Goal: Complete application form

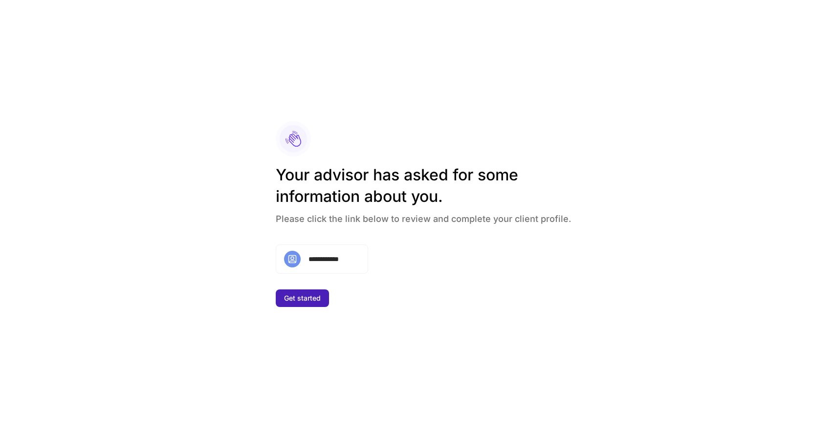
click at [304, 300] on div "Get started" at bounding box center [302, 298] width 37 height 10
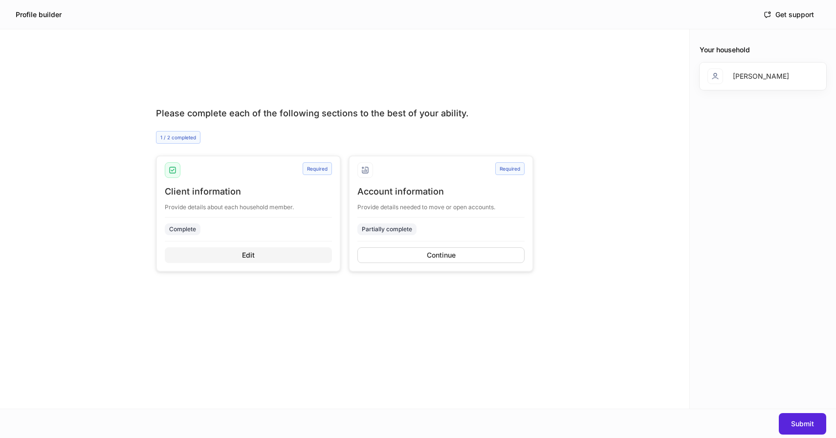
click at [264, 255] on button "Edit" at bounding box center [248, 255] width 167 height 16
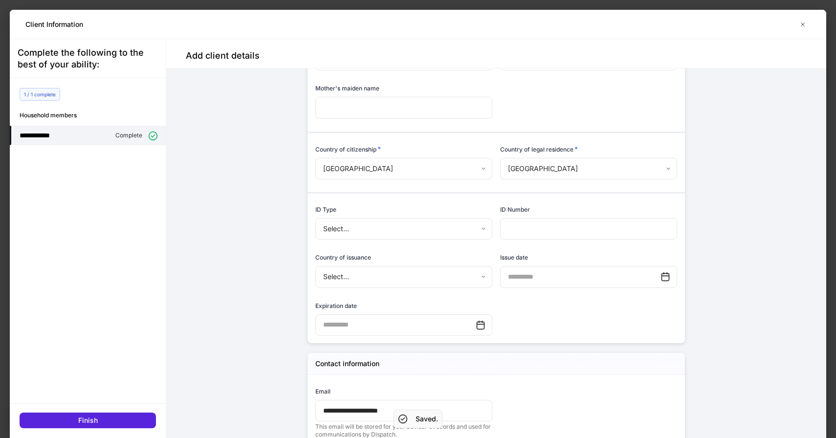
scroll to position [297, 0]
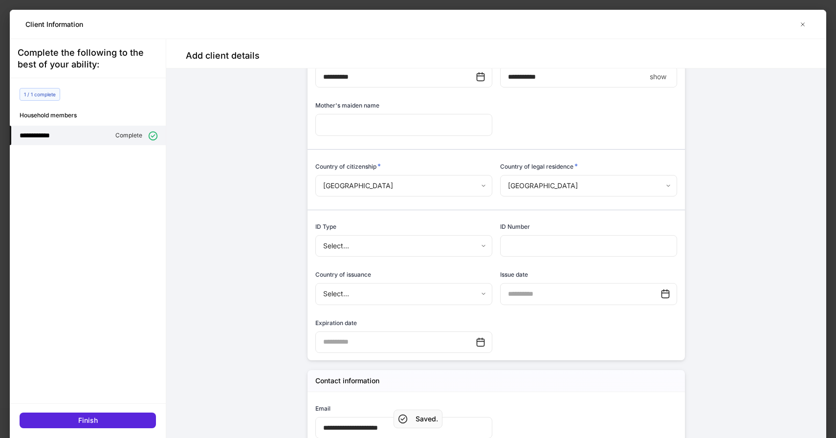
click at [657, 77] on p "show" at bounding box center [658, 77] width 17 height 10
type input "**********"
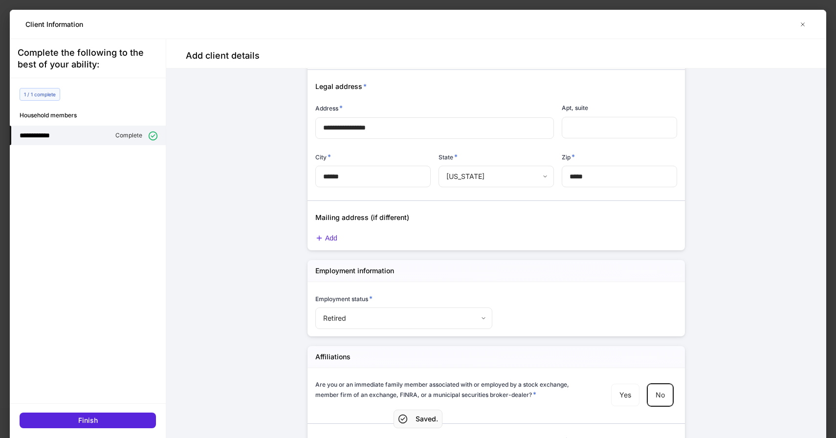
scroll to position [932, 0]
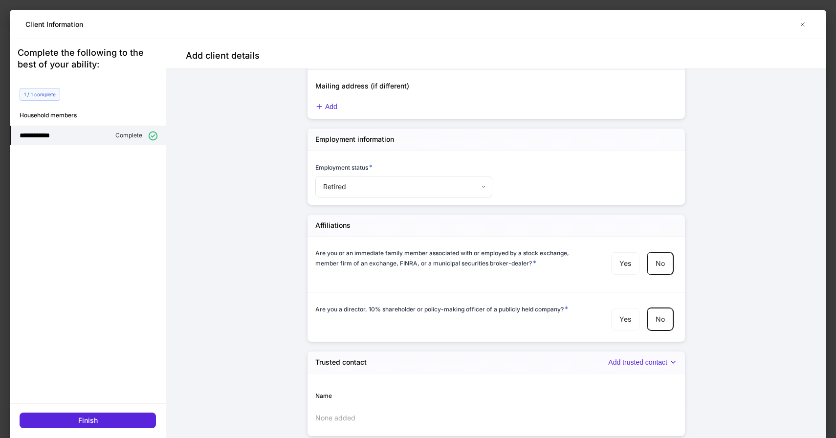
click at [103, 431] on div "**********" at bounding box center [88, 238] width 156 height 399
click at [103, 423] on button "Finish" at bounding box center [88, 421] width 136 height 16
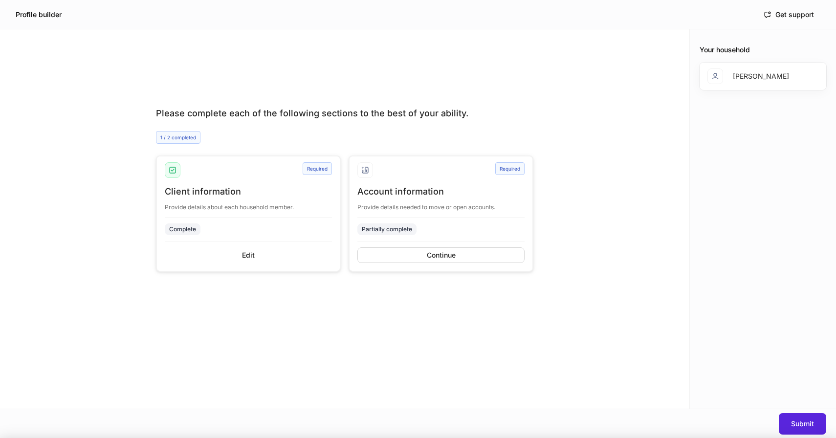
scroll to position [922, 0]
click at [429, 255] on div "Continue" at bounding box center [441, 255] width 29 height 10
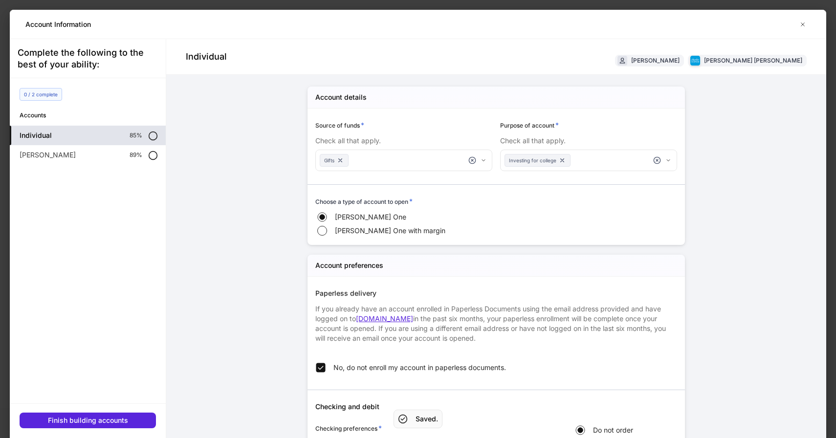
click at [155, 136] on icon at bounding box center [153, 136] width 10 height 10
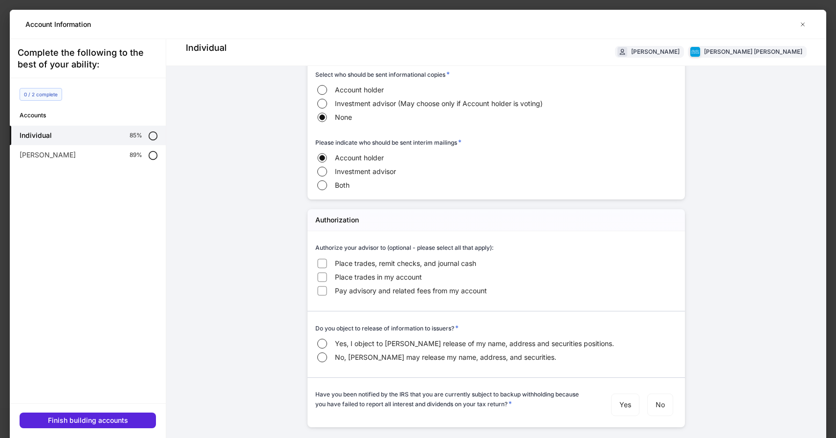
scroll to position [29, 0]
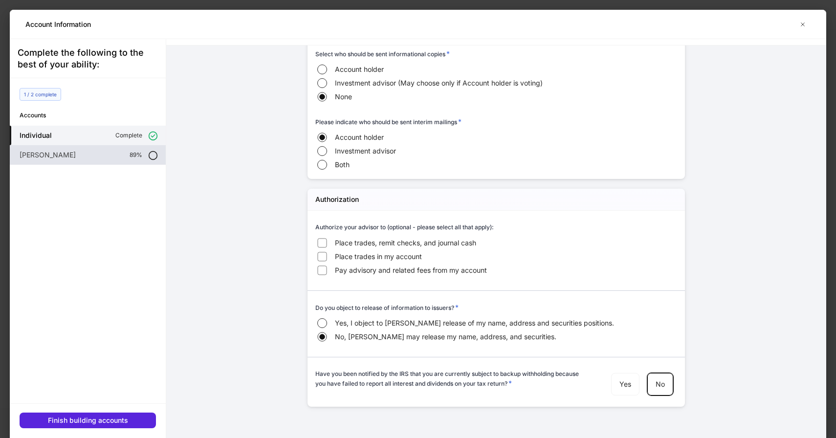
click at [109, 153] on div "[PERSON_NAME] 89%" at bounding box center [88, 155] width 156 height 20
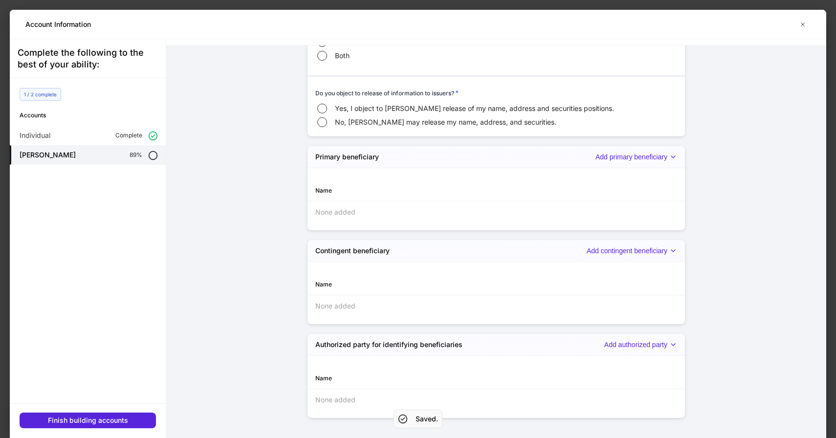
scroll to position [943, 0]
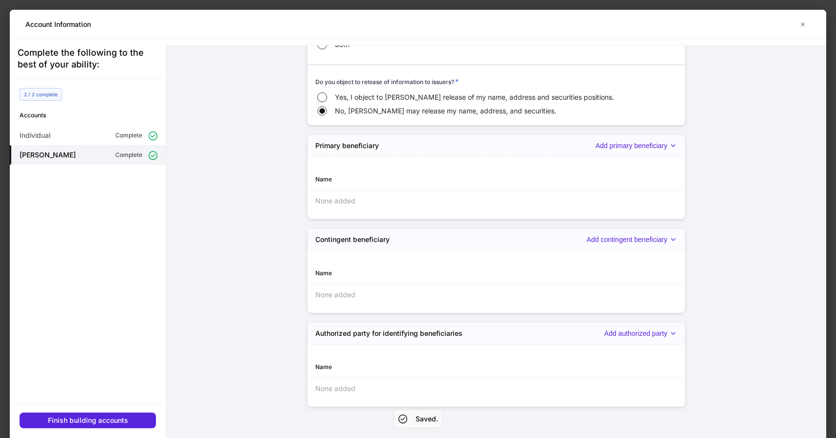
click at [121, 411] on div "Finish building accounts" at bounding box center [88, 415] width 156 height 25
click at [121, 416] on div "Finish building accounts" at bounding box center [88, 421] width 80 height 10
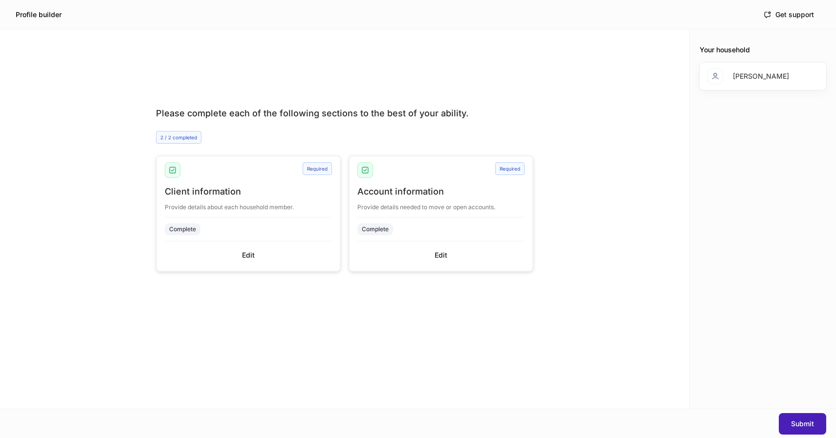
click at [812, 424] on div "Submit" at bounding box center [802, 424] width 23 height 10
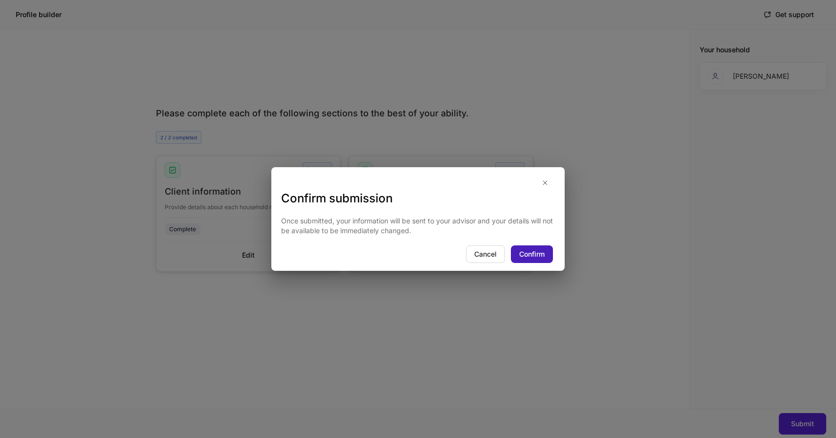
click at [526, 251] on div "Confirm" at bounding box center [531, 254] width 25 height 10
